Goal: Task Accomplishment & Management: Complete application form

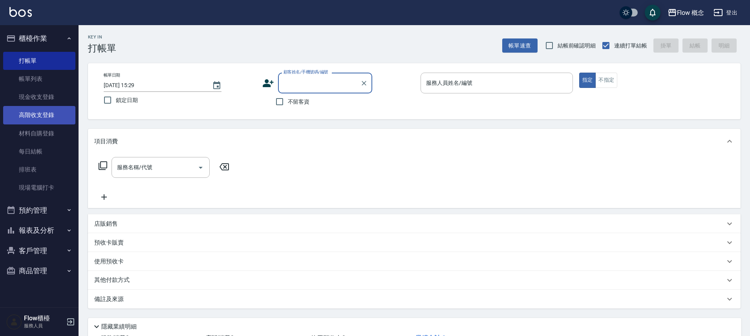
click at [46, 111] on link "高階收支登錄" at bounding box center [39, 115] width 72 height 18
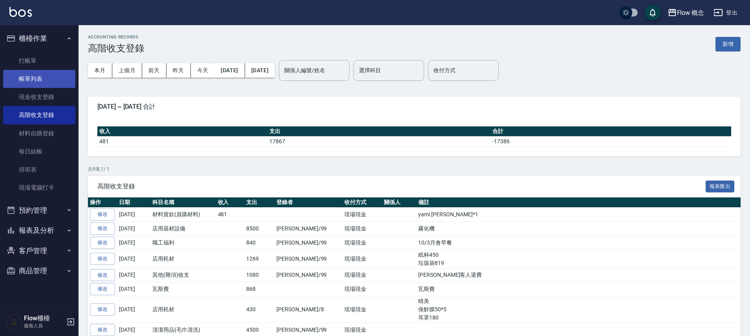
click at [38, 80] on link "帳單列表" at bounding box center [39, 79] width 72 height 18
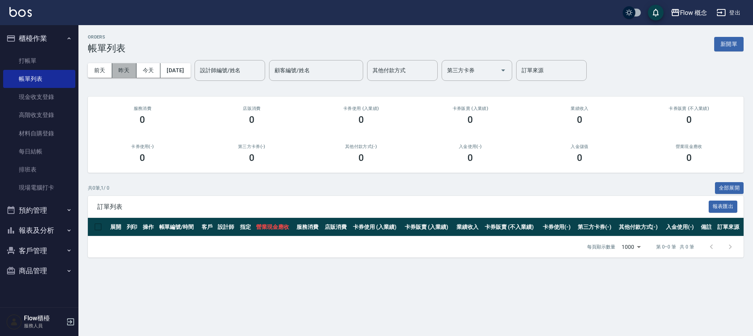
click at [123, 68] on button "昨天" at bounding box center [124, 70] width 24 height 15
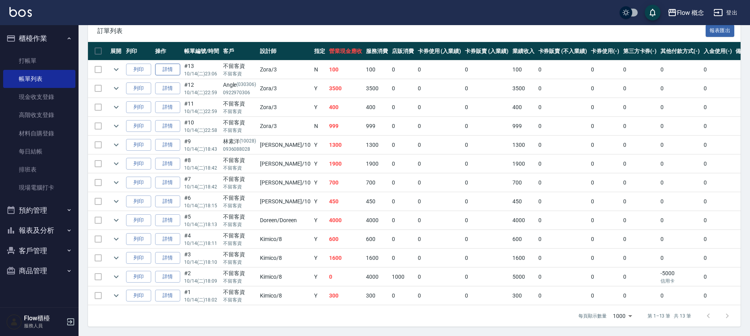
scroll to position [182, 0]
click at [43, 44] on button "櫃檯作業" at bounding box center [39, 38] width 72 height 20
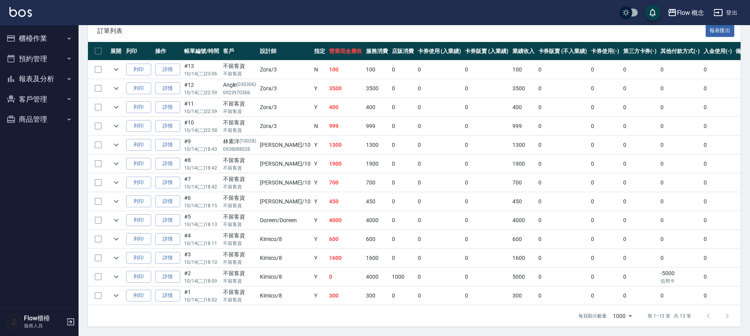
click at [55, 62] on button "預約管理" at bounding box center [39, 59] width 72 height 20
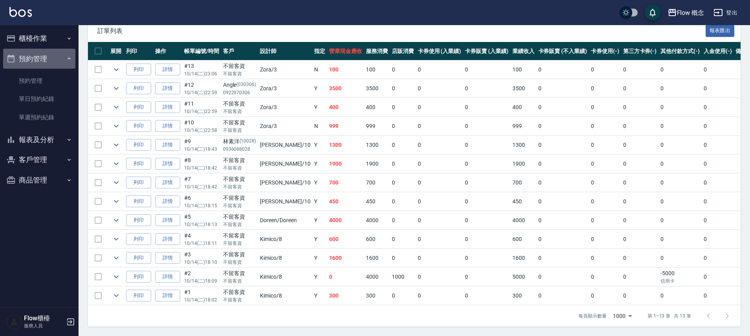
click at [37, 60] on button "預約管理" at bounding box center [39, 59] width 72 height 20
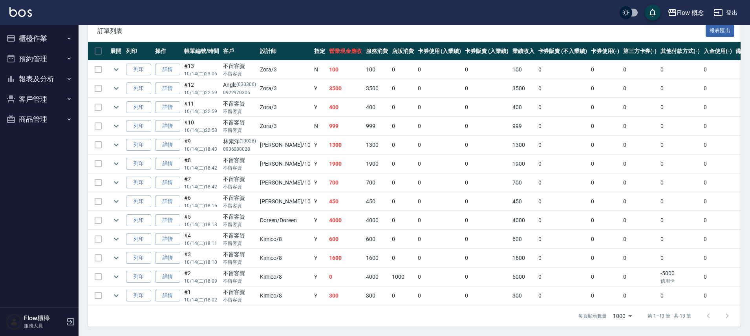
click at [46, 78] on button "報表及分析" at bounding box center [39, 79] width 72 height 20
click at [46, 79] on button "報表及分析" at bounding box center [39, 79] width 72 height 20
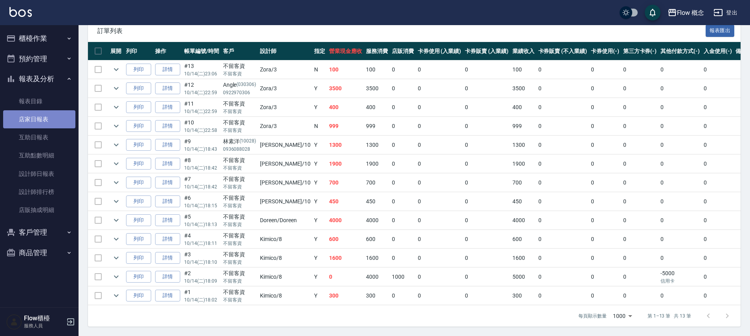
click at [36, 119] on link "店家日報表" at bounding box center [39, 119] width 72 height 18
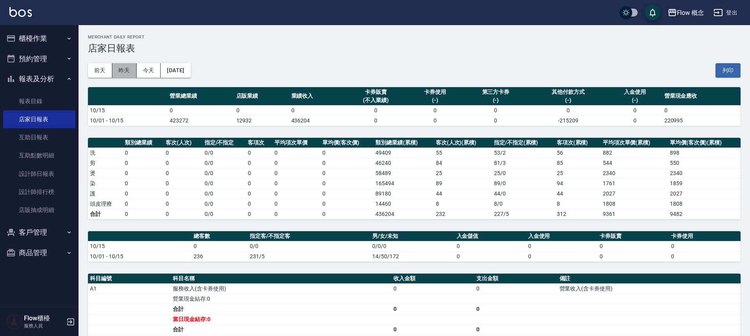
click at [118, 69] on button "昨天" at bounding box center [124, 70] width 24 height 15
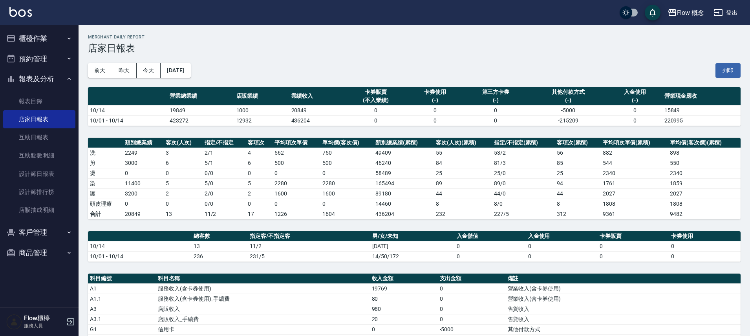
click at [44, 80] on button "報表及分析" at bounding box center [39, 79] width 72 height 20
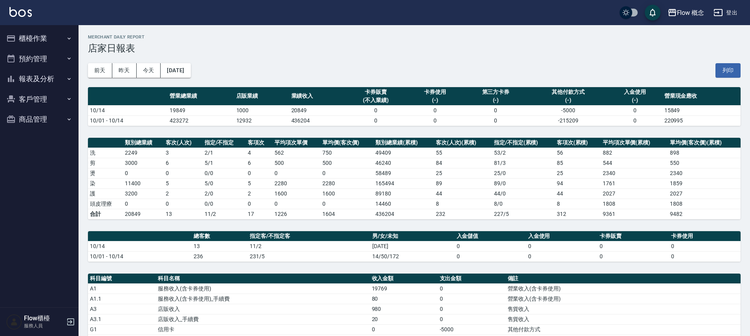
click at [46, 40] on button "櫃檯作業" at bounding box center [39, 38] width 72 height 20
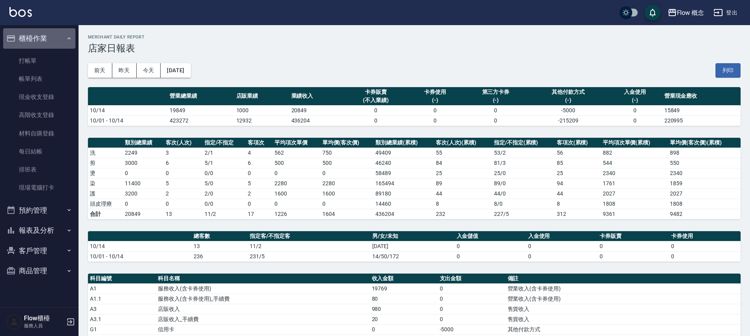
click at [71, 41] on icon "button" at bounding box center [69, 38] width 6 height 6
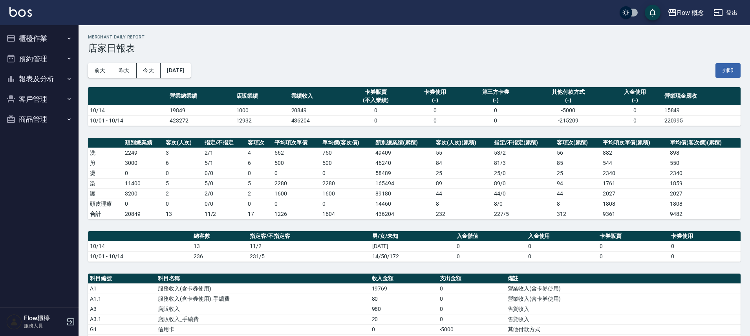
click at [57, 76] on button "報表及分析" at bounding box center [39, 79] width 72 height 20
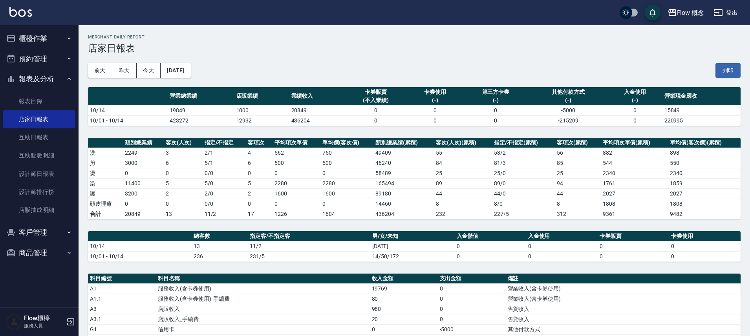
click at [221, 53] on h3 "店家日報表" at bounding box center [414, 48] width 652 height 11
click at [226, 95] on div "Flow 概念 [DATE] 店家日報表 列印時間： [DATE][PHONE_NUMBER]:54 Merchant Daily Report 店家日報表 …" at bounding box center [413, 272] width 671 height 494
click at [61, 80] on button "報表及分析" at bounding box center [39, 79] width 72 height 20
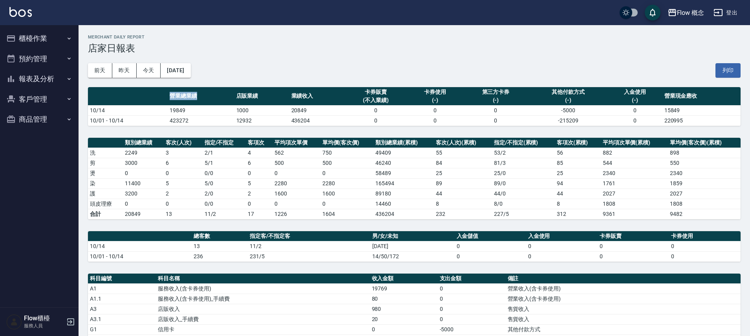
click at [51, 38] on button "櫃檯作業" at bounding box center [39, 38] width 72 height 20
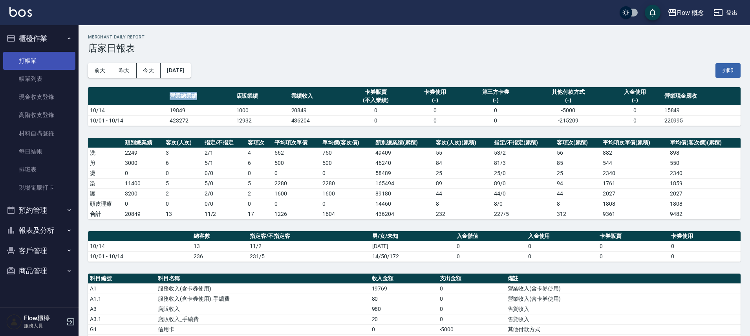
click at [45, 60] on link "打帳單" at bounding box center [39, 61] width 72 height 18
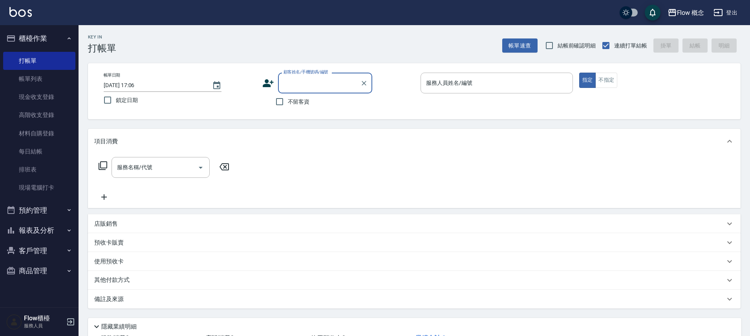
click at [44, 33] on button "櫃檯作業" at bounding box center [39, 38] width 72 height 20
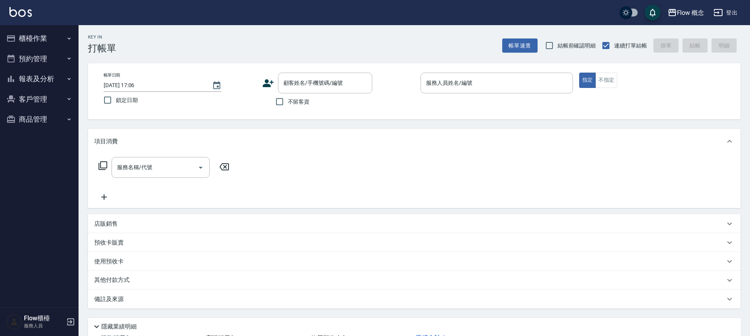
click at [266, 82] on icon at bounding box center [268, 83] width 11 height 8
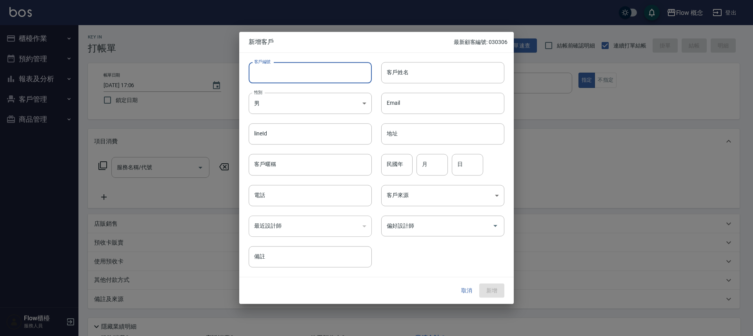
click at [307, 81] on input "客戶編號" at bounding box center [310, 72] width 123 height 21
click at [277, 73] on input "客戶編號" at bounding box center [310, 72] width 123 height 21
type input "１"
type input "100376"
click at [277, 99] on body "Flow 概念 登出 櫃檯作業 打帳單 帳單列表 現金收支登錄 高階收支登錄 材料自購登錄 每日結帳 排班表 現場電腦打卡 預約管理 預約管理 單日預約紀錄 …" at bounding box center [376, 197] width 753 height 394
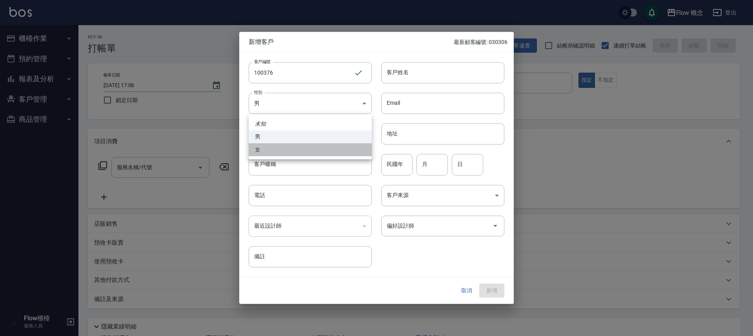
click at [279, 148] on li "女" at bounding box center [310, 149] width 123 height 13
type input "[DEMOGRAPHIC_DATA]"
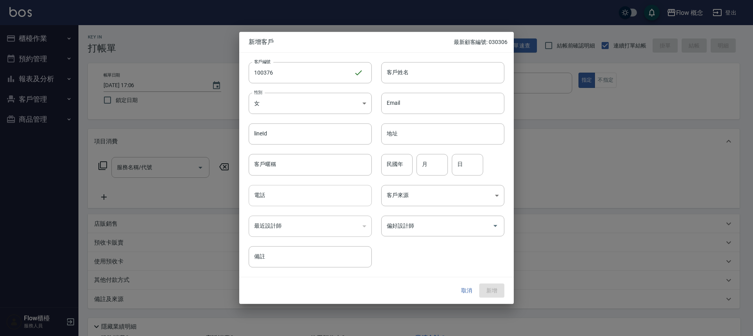
click at [290, 201] on input "電話" at bounding box center [310, 195] width 123 height 21
type input "0926380376"
click at [411, 70] on input "客戶姓名" at bounding box center [442, 72] width 123 height 21
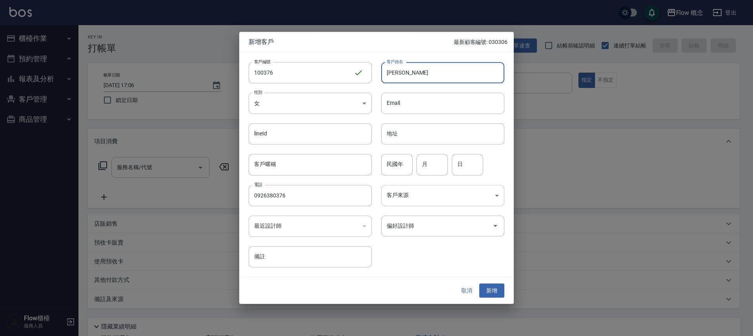
type input "[PERSON_NAME]"
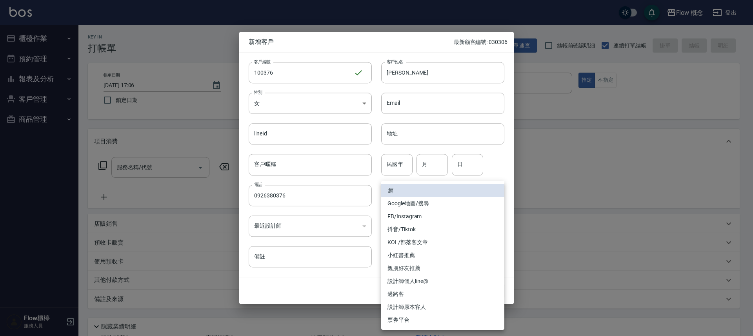
click at [405, 199] on body "Flow 概念 登出 櫃檯作業 打帳單 帳單列表 現金收支登錄 高階收支登錄 材料自購登錄 每日結帳 排班表 現場電腦打卡 預約管理 預約管理 單日預約紀錄 …" at bounding box center [376, 197] width 753 height 394
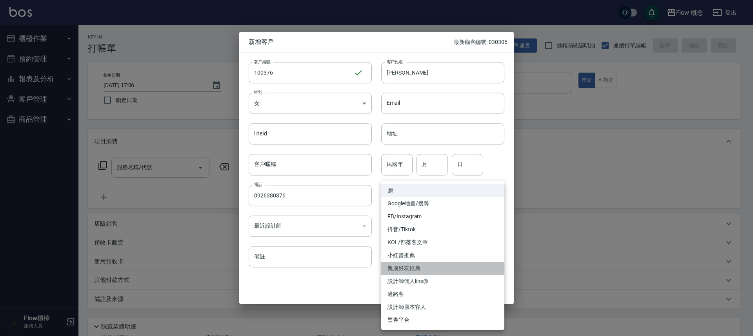
click at [408, 267] on li "親朋好友推薦" at bounding box center [442, 268] width 123 height 13
type input "親朋好友推薦"
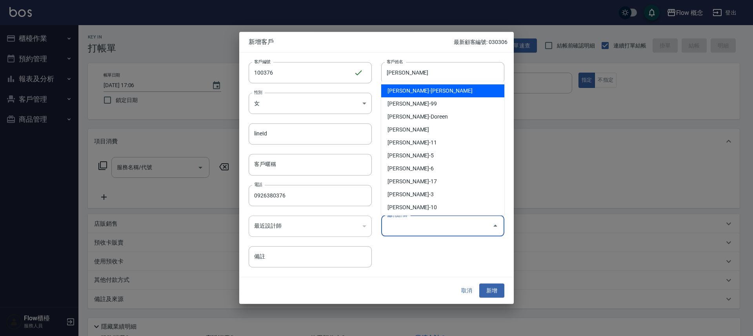
click at [408, 222] on input "偏好設計師" at bounding box center [437, 226] width 104 height 14
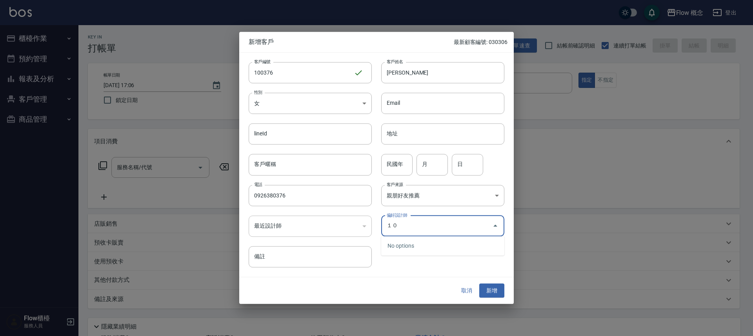
type input "１"
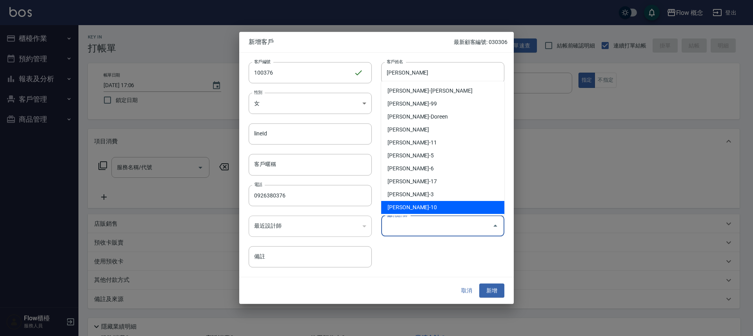
click at [412, 209] on li "[PERSON_NAME]-10" at bounding box center [442, 207] width 123 height 13
type input "翁佩君"
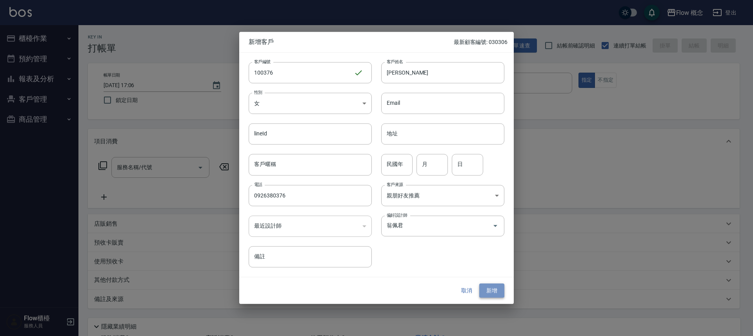
click at [494, 294] on button "新增" at bounding box center [492, 290] width 25 height 15
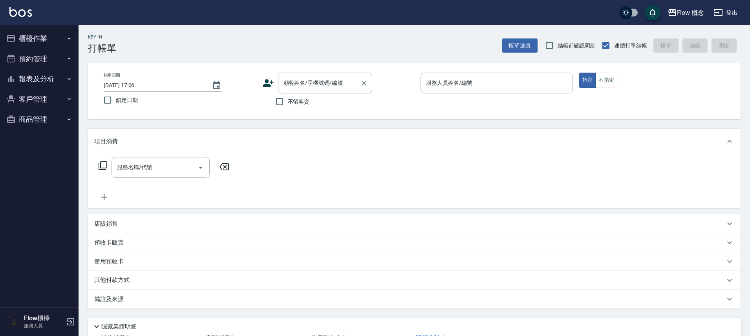
click at [311, 79] on input "顧客姓名/手機號碼/編號" at bounding box center [318, 83] width 75 height 14
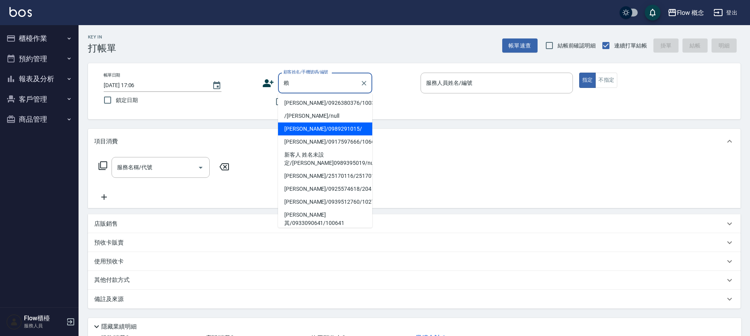
click at [316, 104] on li "[PERSON_NAME]/0926380376/100376" at bounding box center [325, 103] width 94 height 13
type input "[PERSON_NAME]/0926380376/100376"
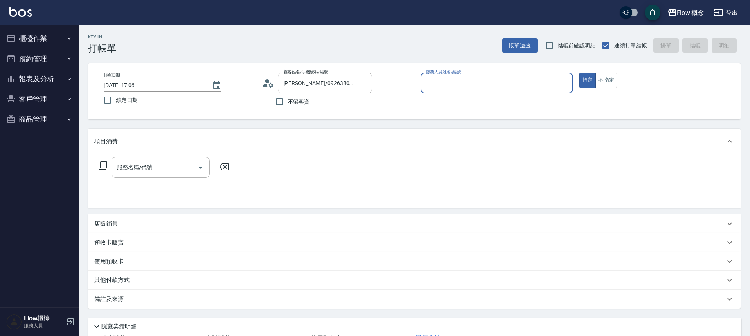
type input "[PERSON_NAME]-10"
click at [152, 161] on input "服務名稱/代號" at bounding box center [154, 168] width 79 height 14
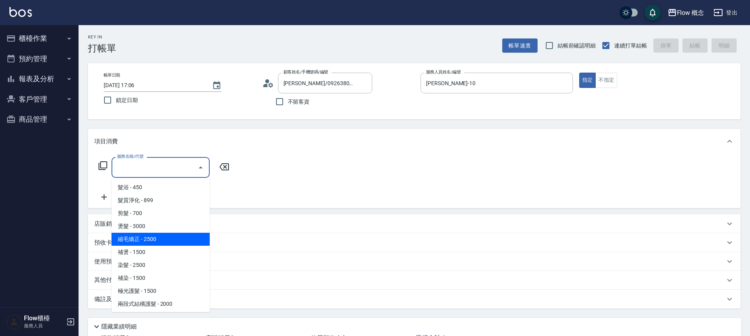
click at [162, 238] on span "縮毛矯正 - 2500" at bounding box center [160, 239] width 98 height 13
type input "縮毛矯正 (302)"
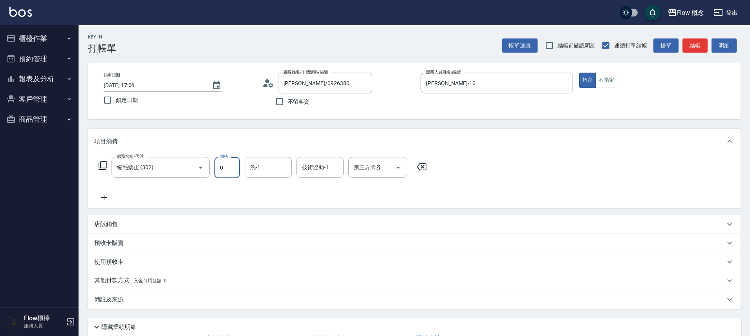
click at [235, 171] on input "0" at bounding box center [227, 167] width 26 height 21
type input "1480"
click at [688, 46] on button "結帳" at bounding box center [694, 45] width 25 height 15
type input "[DATE] 17:29"
